Goal: Obtain resource: Download file/media

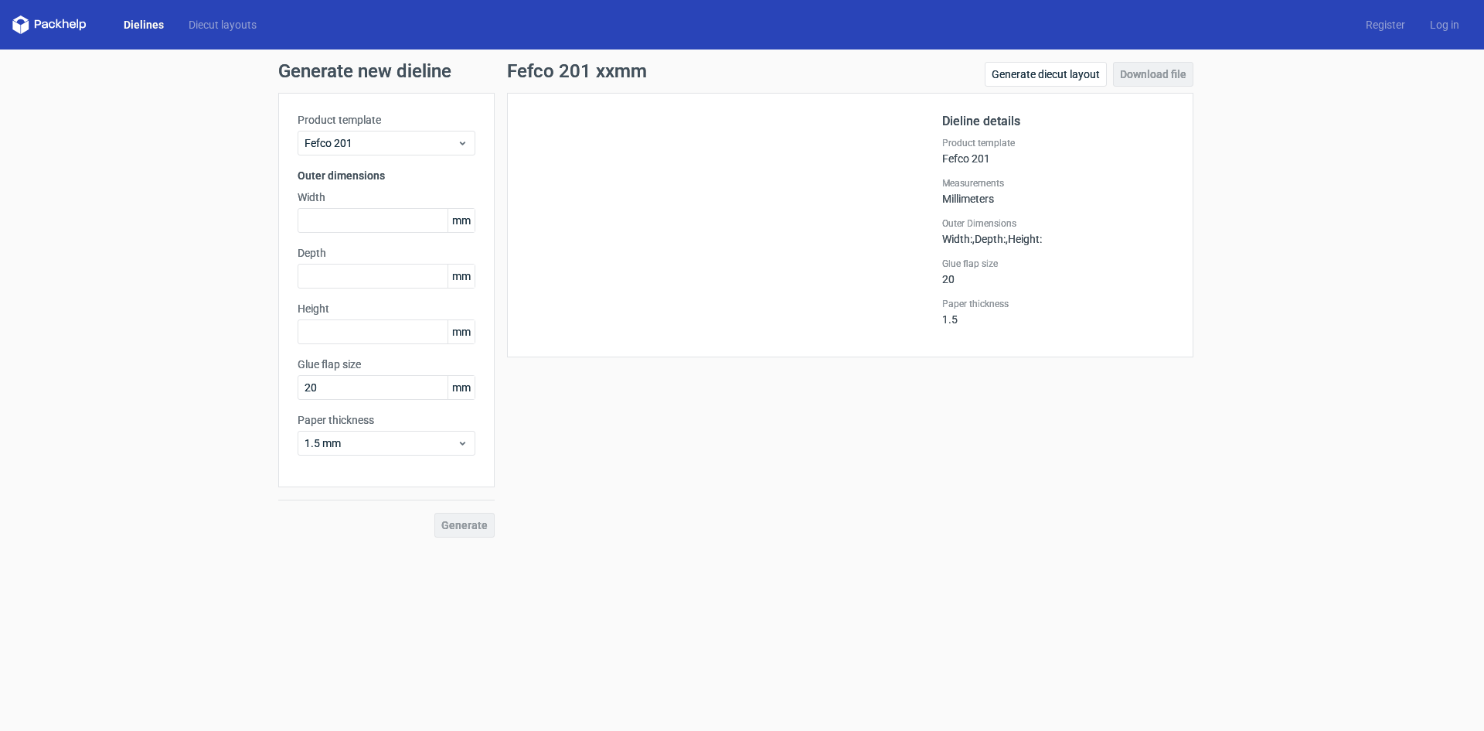
click at [0, 672] on form "Generate new dieline Product template Fefco 201 Outer dimensions Width mm Depth…" at bounding box center [742, 389] width 1484 height 681
click at [0, 29] on div "Dielines Diecut layouts Register Log in" at bounding box center [742, 24] width 1484 height 49
drag, startPoint x: 0, startPoint y: 194, endPoint x: 0, endPoint y: 710, distance: 515.7
click at [0, 195] on div "Generate new dieline Product template Fefco 201 Outer dimensions Width mm Depth…" at bounding box center [742, 299] width 1484 height 500
click at [0, 663] on form "Generate new dieline Product template Fefco 201 Outer dimensions Width mm Depth…" at bounding box center [742, 389] width 1484 height 681
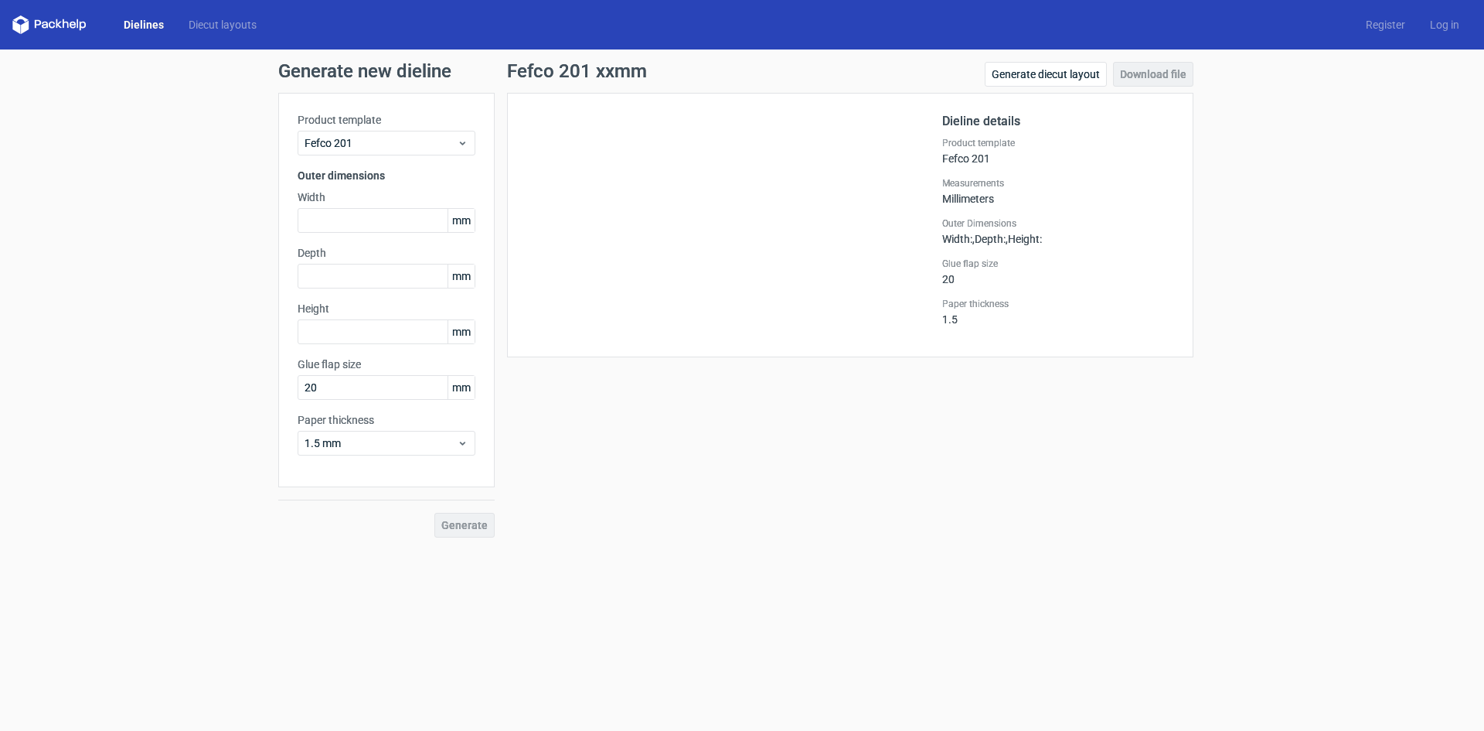
click at [0, 26] on div "Dielines Diecut layouts Register Log in" at bounding box center [742, 24] width 1484 height 49
drag, startPoint x: 0, startPoint y: 160, endPoint x: 0, endPoint y: 228, distance: 68.0
click at [0, 228] on div "Generate new dieline Product template Fefco 201 Outer dimensions Width mm Depth…" at bounding box center [742, 299] width 1484 height 500
click at [346, 226] on input "text" at bounding box center [387, 220] width 178 height 25
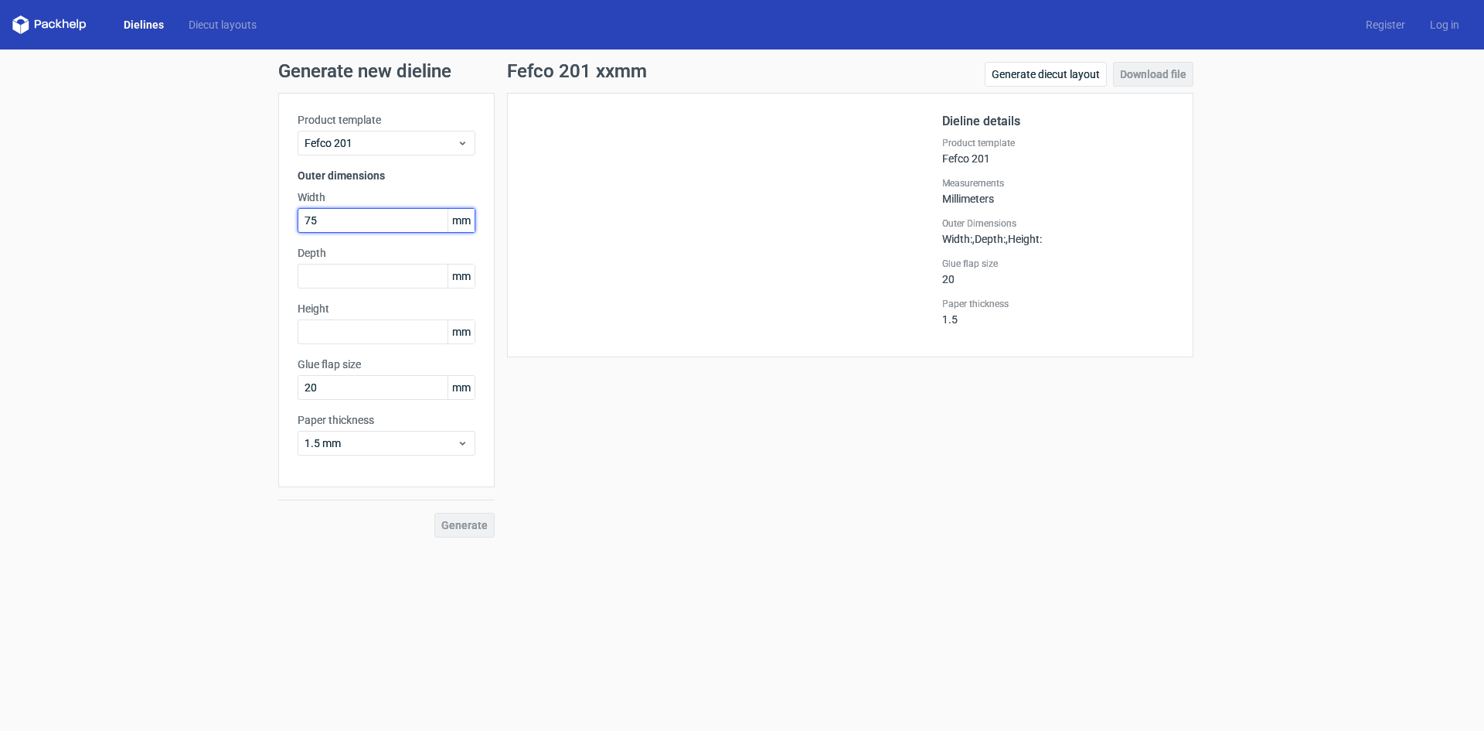
type input "75"
type input "45"
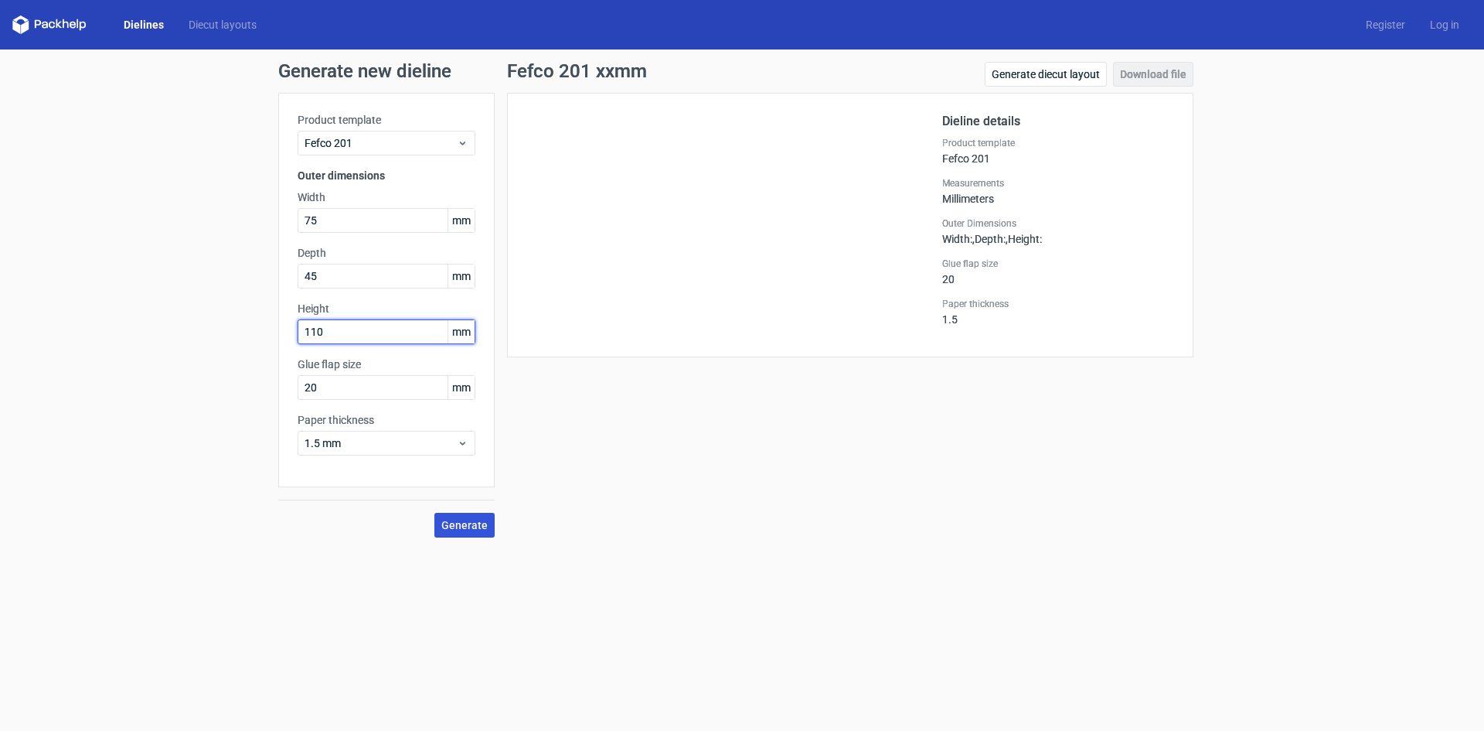
type input "110"
click at [459, 523] on span "Generate" at bounding box center [464, 525] width 46 height 11
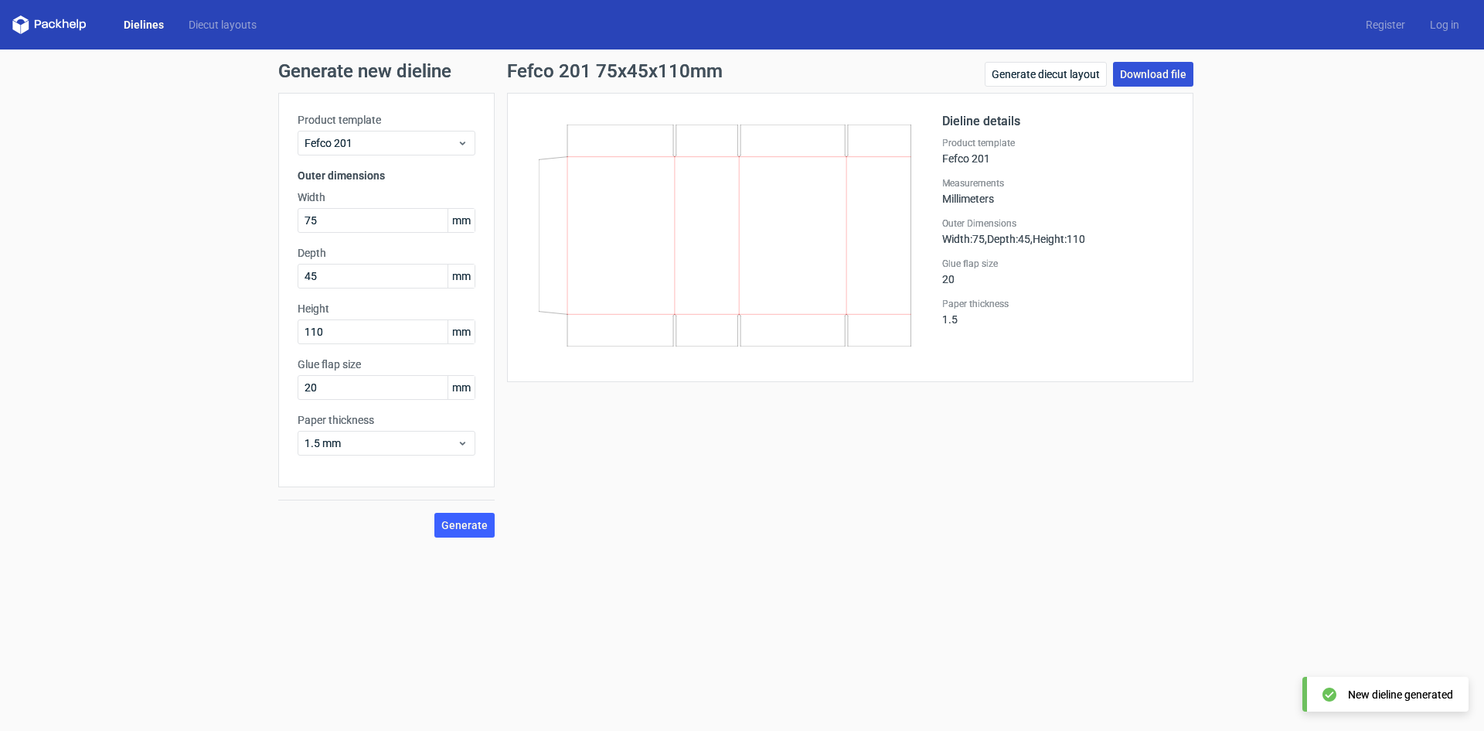
click at [1138, 76] on link "Download file" at bounding box center [1153, 74] width 80 height 25
click at [0, 108] on div "Generate new dieline Product template Fefco 201 Outer dimensions Width 75 mm De…" at bounding box center [742, 299] width 1484 height 500
